Goal: Information Seeking & Learning: Learn about a topic

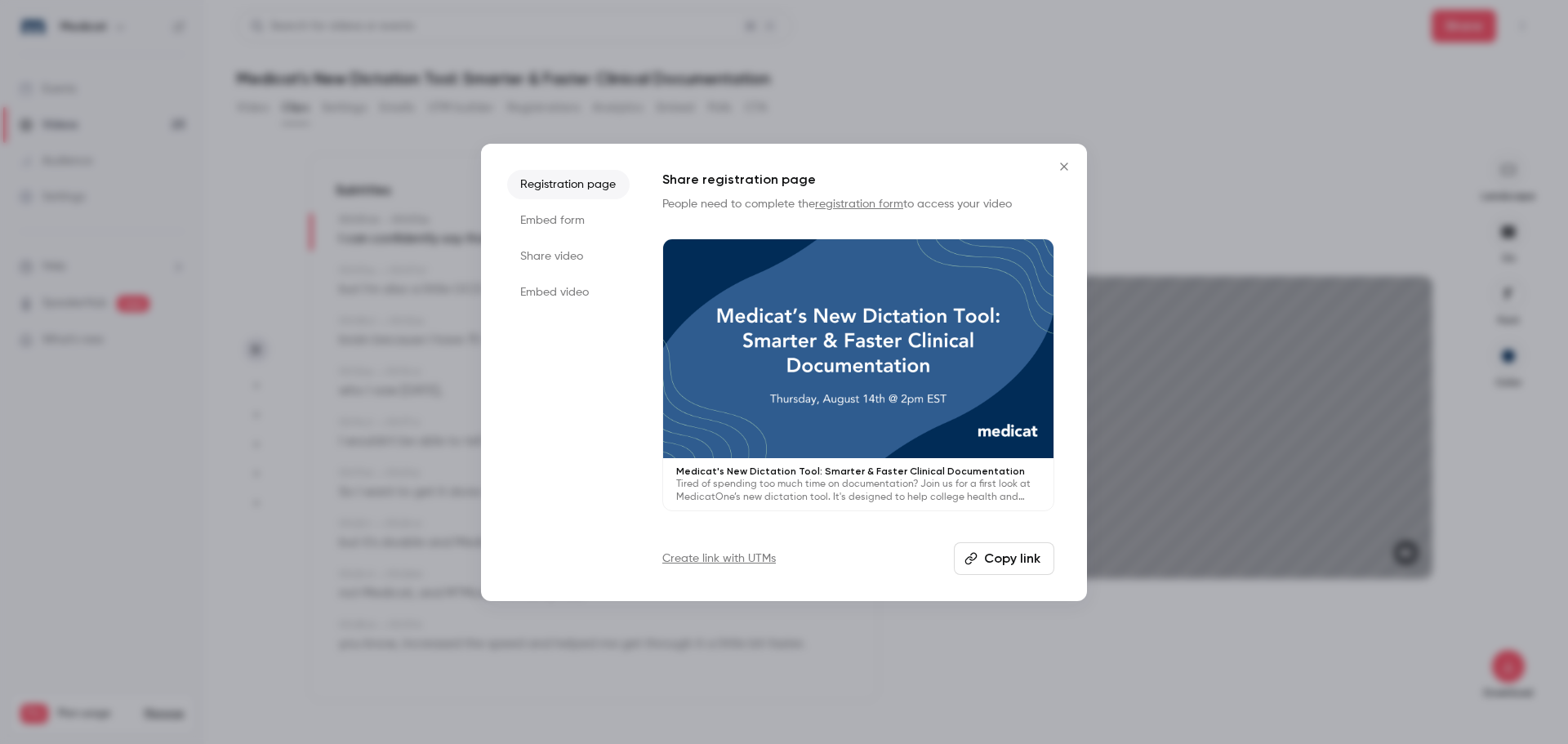
click at [1059, 171] on icon "Close" at bounding box center [1064, 166] width 20 height 13
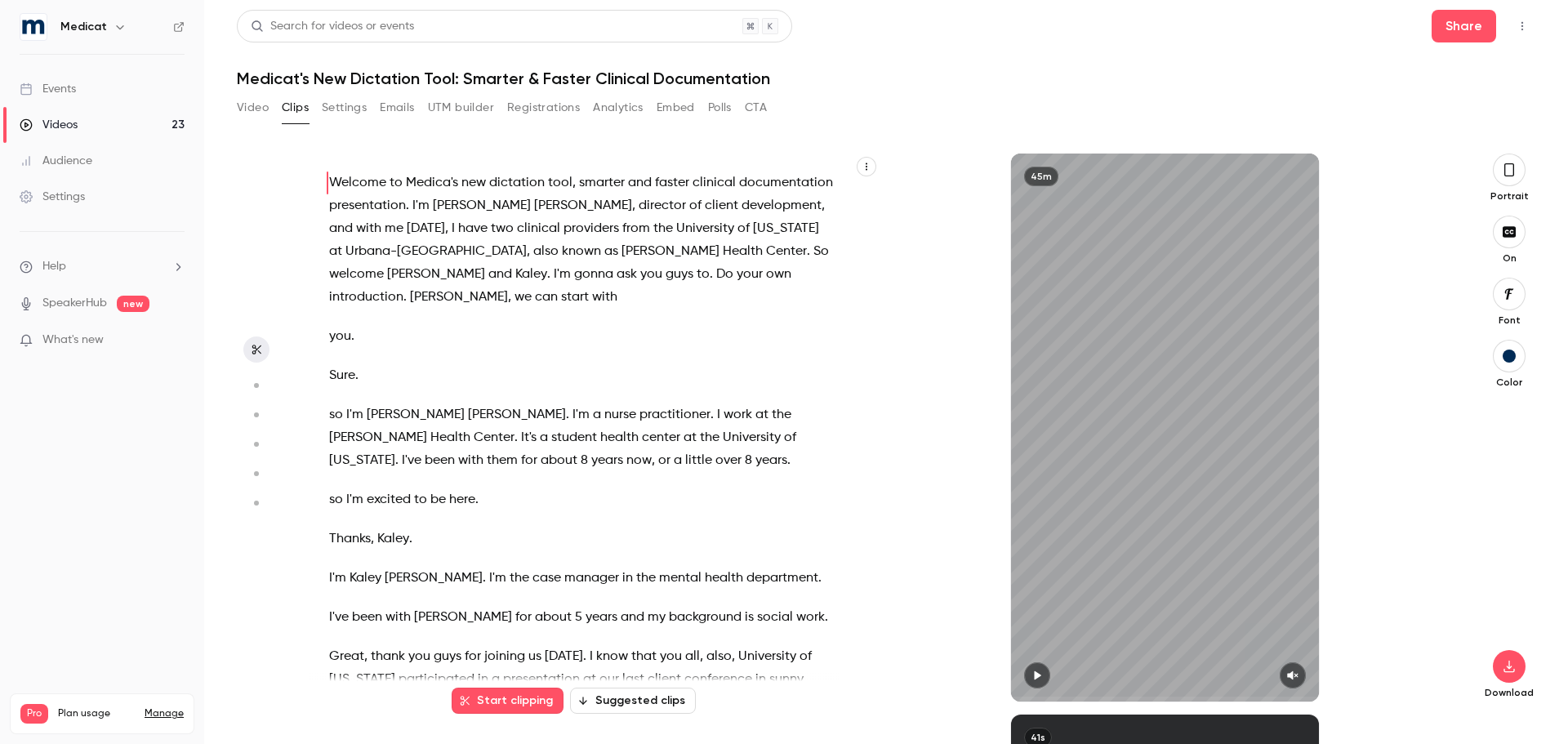
click at [1508, 170] on icon "button" at bounding box center [1508, 170] width 13 height 18
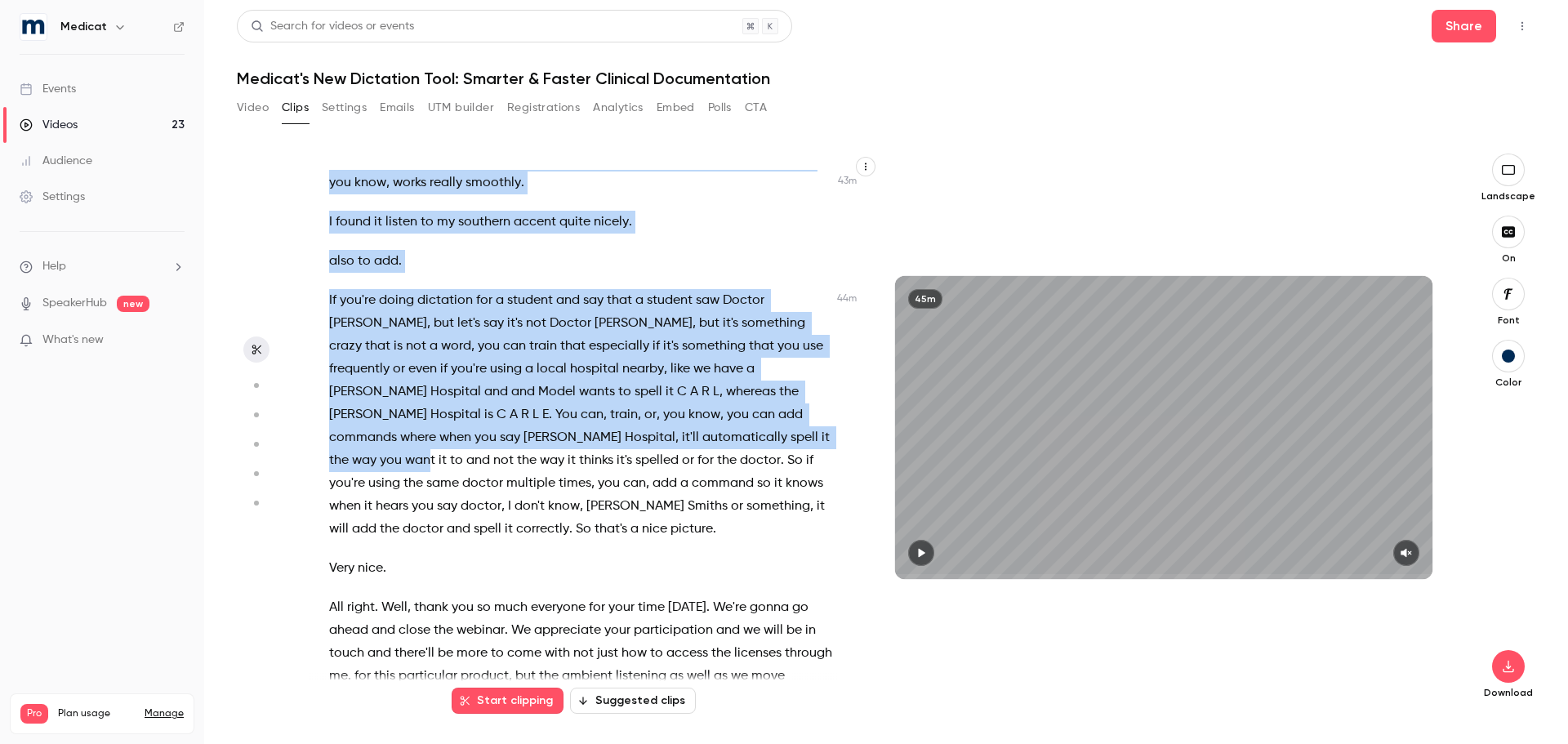
scroll to position [13192, 0]
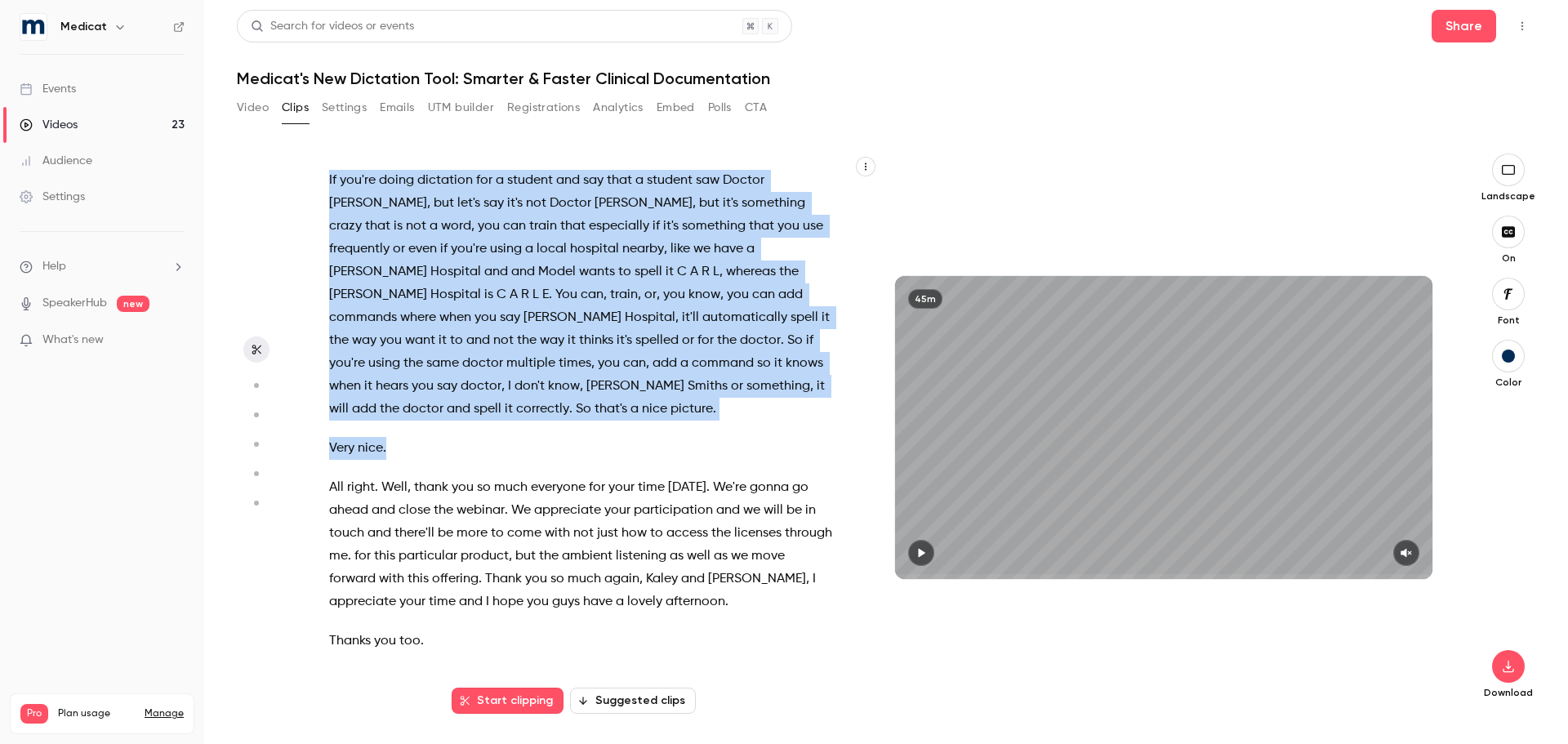
drag, startPoint x: 330, startPoint y: 172, endPoint x: 551, endPoint y: 441, distance: 348.1
click at [551, 441] on div "Welcome to Medica's new dictation tool , smarter and faster clinical documentat…" at bounding box center [589, 436] width 561 height 532
copy div "Welcome to Medica's new dictation tool , smarter and faster clinical documentat…"
